Goal: Task Accomplishment & Management: Manage account settings

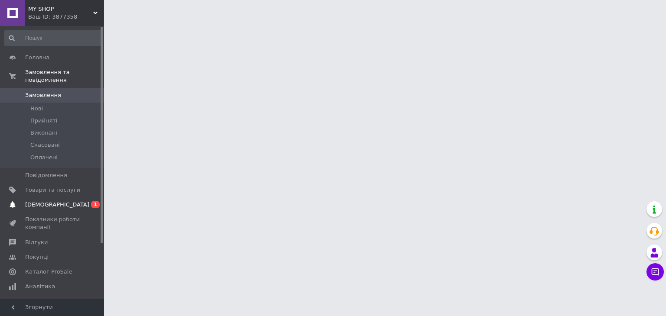
click at [65, 201] on span "[DEMOGRAPHIC_DATA]" at bounding box center [52, 205] width 55 height 8
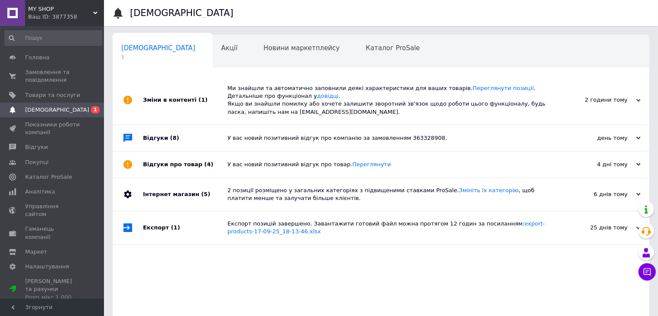
click at [639, 137] on icon at bounding box center [639, 138] width 4 height 4
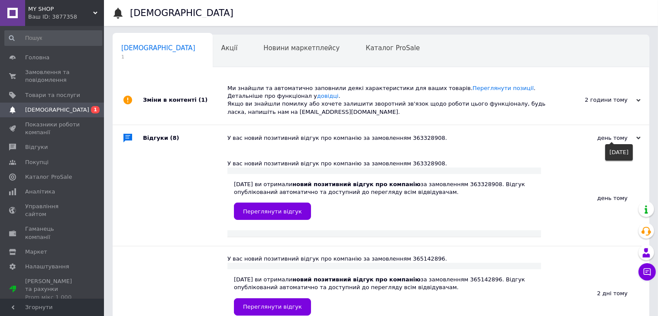
click at [638, 140] on icon at bounding box center [639, 138] width 4 height 4
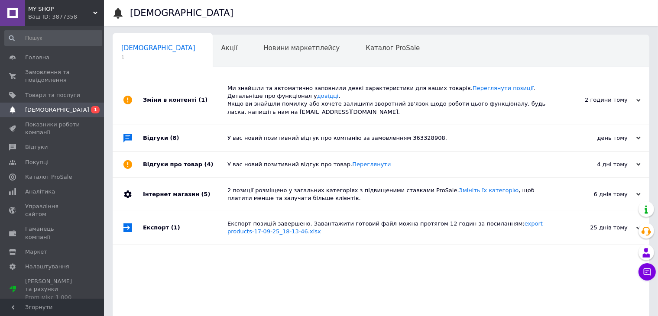
click at [637, 165] on use at bounding box center [639, 164] width 4 height 3
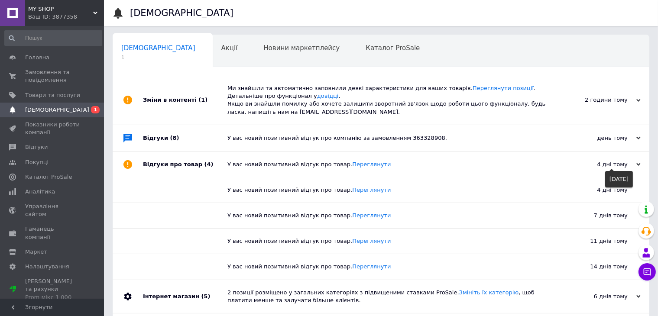
click at [637, 165] on use at bounding box center [639, 164] width 4 height 3
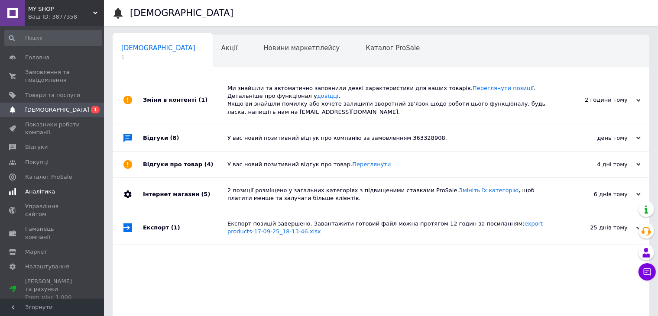
click at [44, 193] on span "Аналітика" at bounding box center [40, 192] width 30 height 8
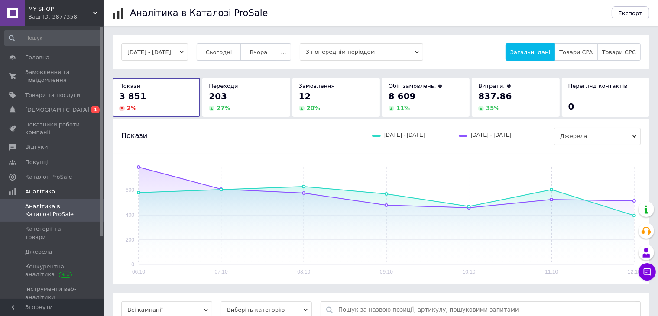
click at [231, 54] on span "Сьогодні" at bounding box center [219, 52] width 26 height 7
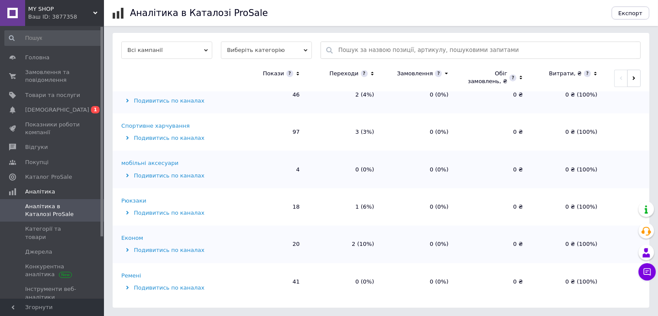
scroll to position [91, 0]
